Goal: Contribute content: Add original content to the website for others to see

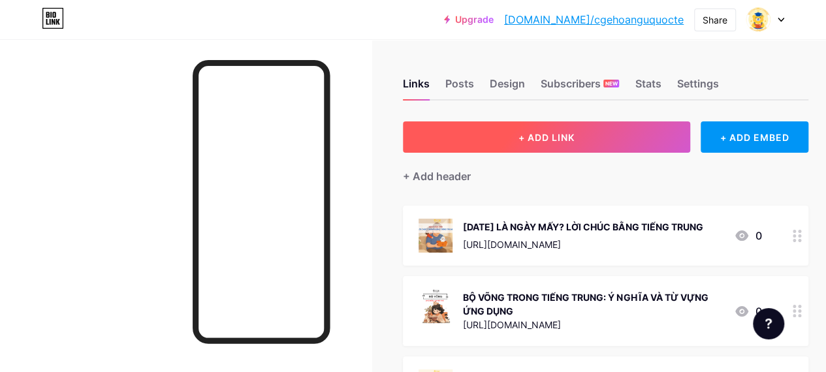
click at [495, 138] on button "+ ADD LINK" at bounding box center [546, 136] width 287 height 31
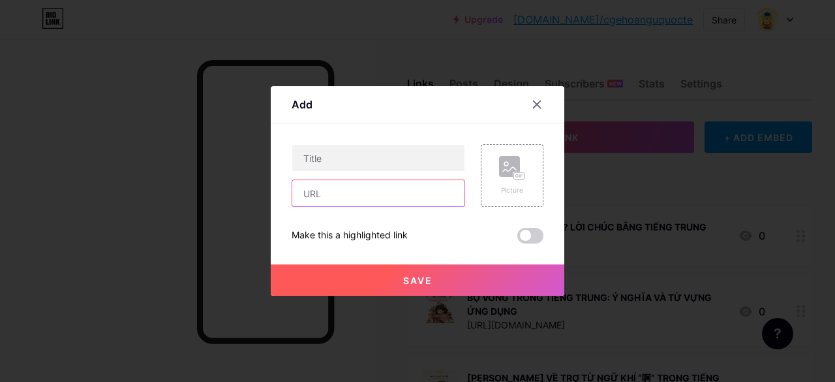
click at [329, 197] on input "text" at bounding box center [378, 193] width 172 height 26
paste input "[URL][DOMAIN_NAME]"
type input "[URL][DOMAIN_NAME]"
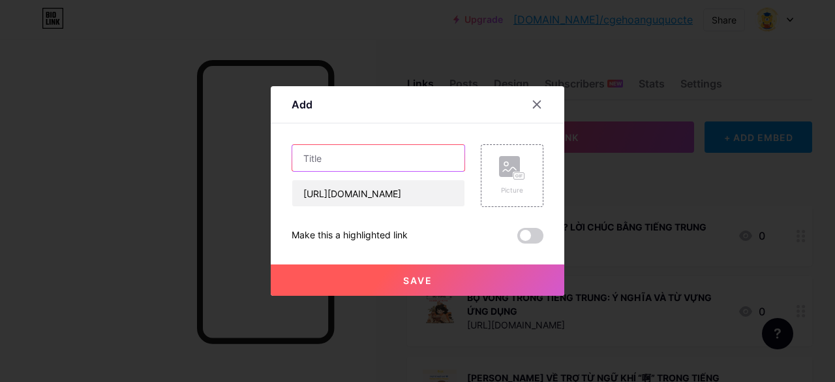
click at [362, 146] on input "text" at bounding box center [378, 158] width 172 height 26
paste input "TÌM HIỂU BỘ KIM TRONG TIẾNG TRUNG: BIỂU TƯỢNG KIM LOẠI, TIỀN BẠC VÀ QUYỀN LỰC"
type input "TÌM HIỂU BỘ KIM TRONG TIẾNG TRUNG: BIỂU TƯỢNG KIM LOẠI, TIỀN BẠC VÀ QUYỀN LỰC"
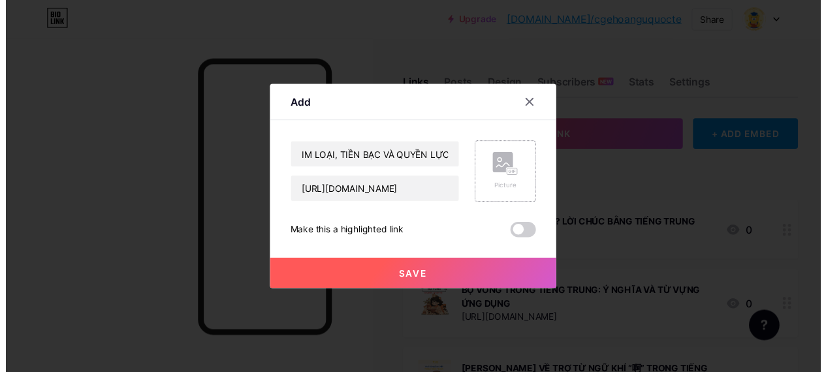
scroll to position [0, 0]
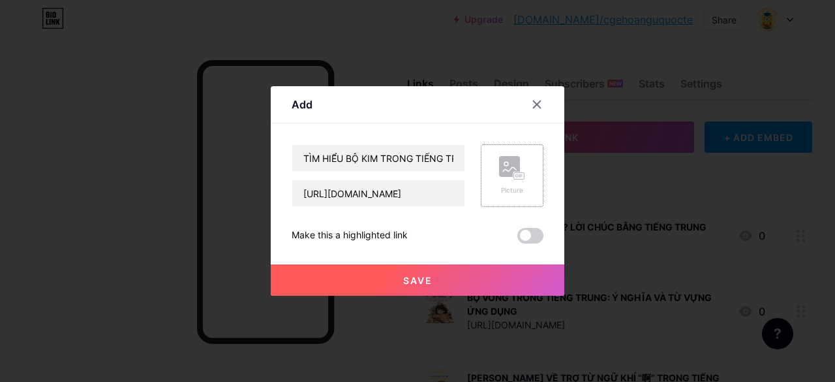
click at [505, 176] on rect at bounding box center [509, 166] width 21 height 21
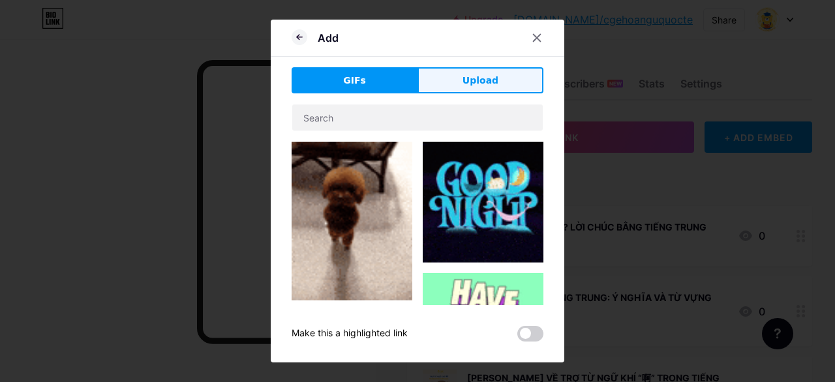
click at [494, 68] on button "Upload" at bounding box center [481, 80] width 126 height 26
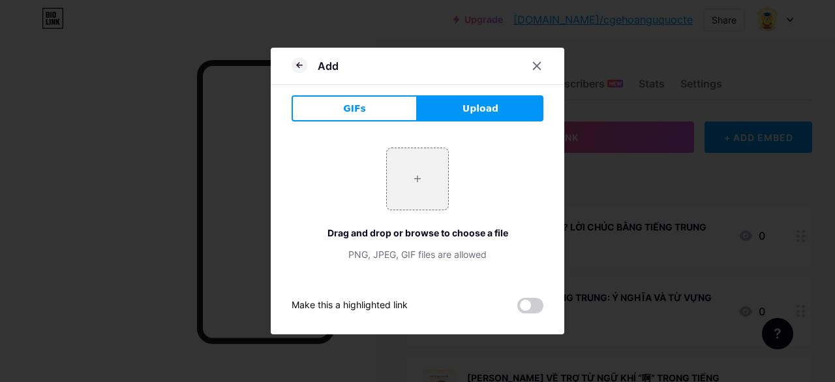
click at [451, 108] on button "Upload" at bounding box center [481, 108] width 126 height 26
click at [412, 194] on input "file" at bounding box center [417, 178] width 61 height 61
type input "C:\fakepath\bo-kim-trong-tieng-trung (1).jpg"
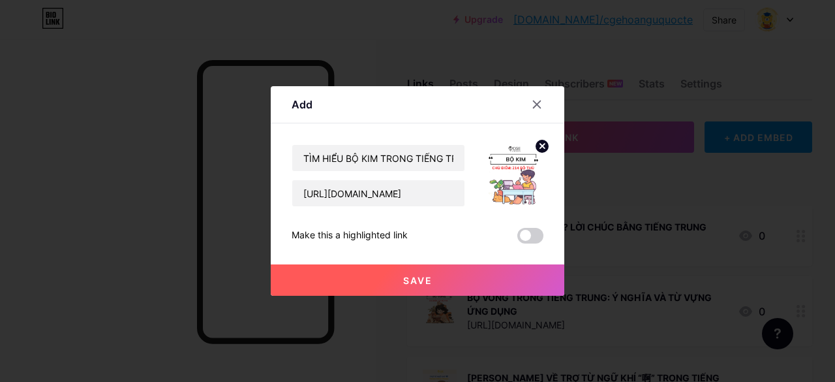
click at [450, 280] on button "Save" at bounding box center [418, 279] width 294 height 31
